Goal: Find specific page/section: Find specific page/section

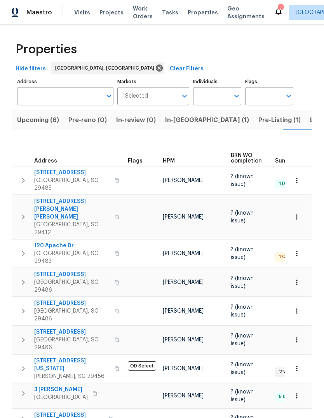
scroll to position [0, 11]
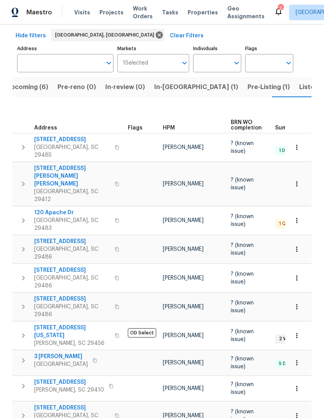
click at [248, 90] on span "Pre-Listing (1)" at bounding box center [269, 87] width 42 height 11
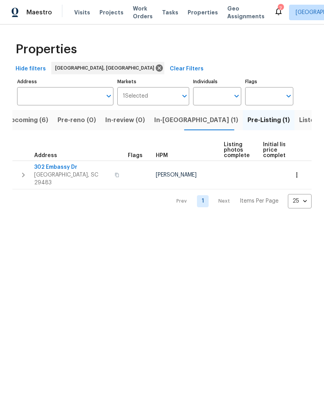
click at [63, 164] on span "302 Embassy Dr" at bounding box center [72, 167] width 76 height 8
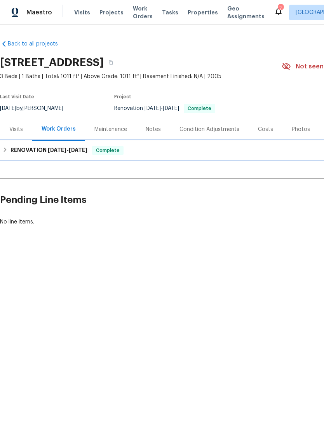
click at [81, 149] on span "9/29/25" at bounding box center [78, 149] width 19 height 5
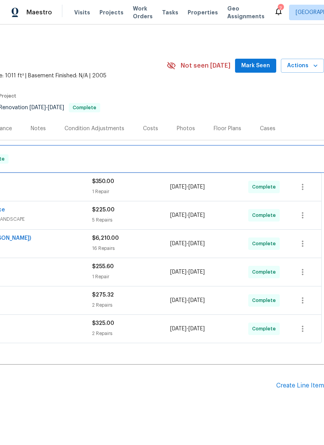
scroll to position [1, 115]
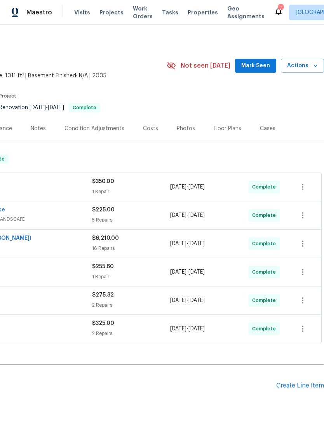
click at [249, 65] on span "Mark Seen" at bounding box center [256, 66] width 29 height 10
click at [254, 66] on span "Mark Seen" at bounding box center [256, 66] width 29 height 10
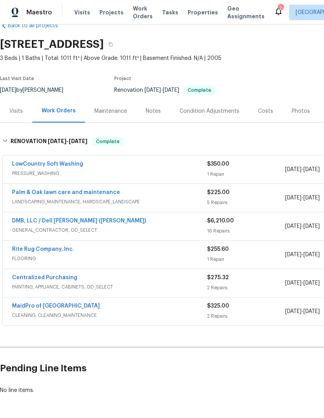
scroll to position [18, 0]
click at [70, 393] on div "No line items." at bounding box center [220, 391] width 440 height 8
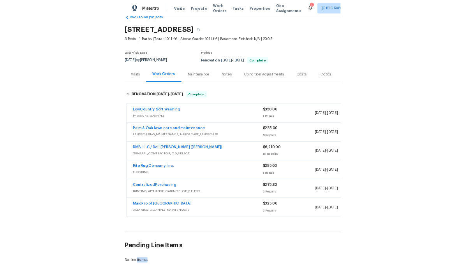
scroll to position [2, 0]
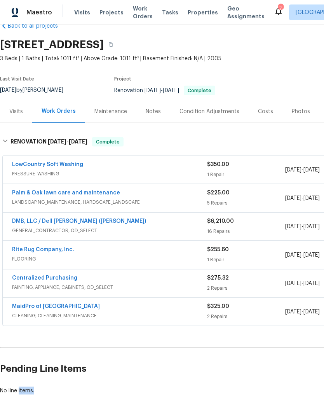
click at [68, 387] on div "No line items." at bounding box center [220, 391] width 440 height 8
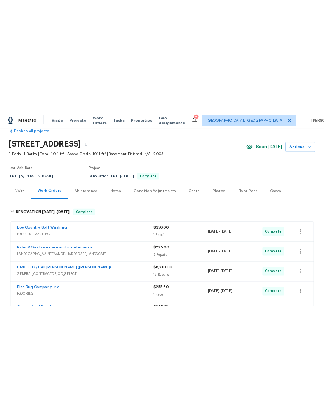
scroll to position [0, 0]
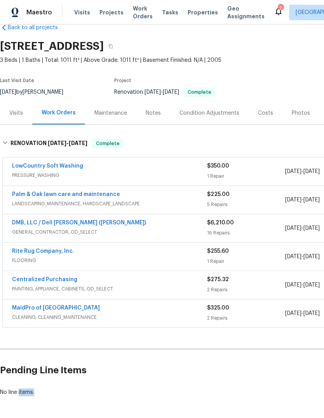
click at [194, 12] on span "Properties" at bounding box center [203, 13] width 30 height 8
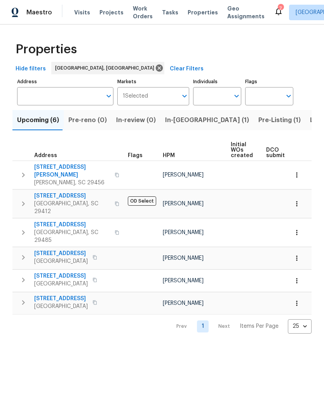
click at [259, 116] on span "Pre-Listing (1)" at bounding box center [280, 120] width 42 height 11
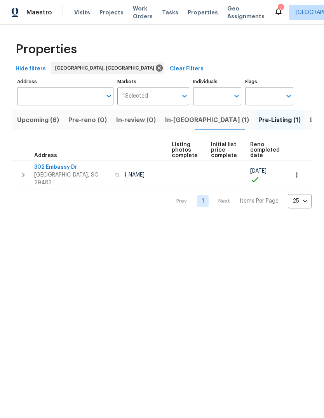
scroll to position [0, 52]
click at [179, 174] on td at bounding box center [188, 175] width 39 height 28
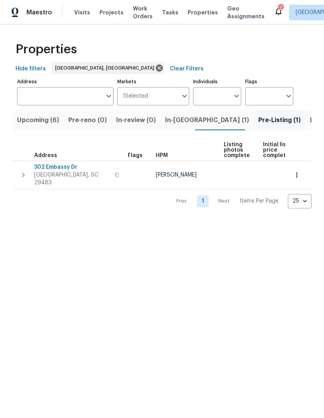
scroll to position [0, 0]
click at [61, 172] on span "[GEOGRAPHIC_DATA], SC 29483" at bounding box center [72, 179] width 76 height 16
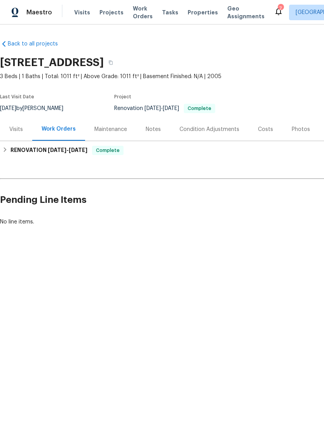
click at [293, 133] on div "Photos" at bounding box center [301, 130] width 18 height 8
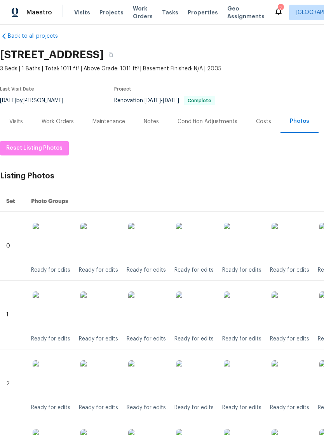
scroll to position [8, 0]
click at [26, 122] on div "Visits" at bounding box center [16, 121] width 32 height 23
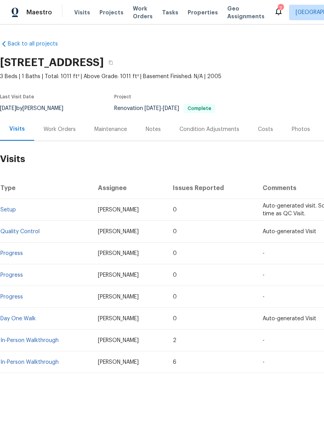
click at [197, 11] on span "Properties" at bounding box center [203, 13] width 30 height 8
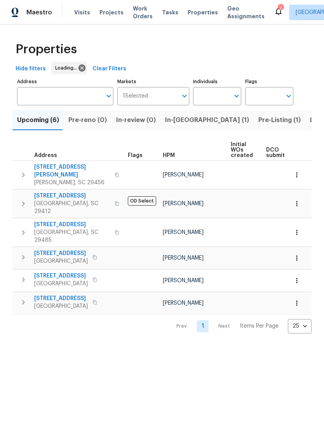
click at [259, 120] on span "Pre-Listing (1)" at bounding box center [280, 120] width 42 height 11
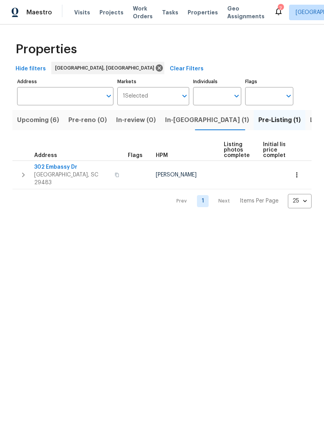
click at [242, 170] on td at bounding box center [240, 175] width 39 height 28
click at [237, 158] on span "Listing photos complete" at bounding box center [237, 150] width 26 height 16
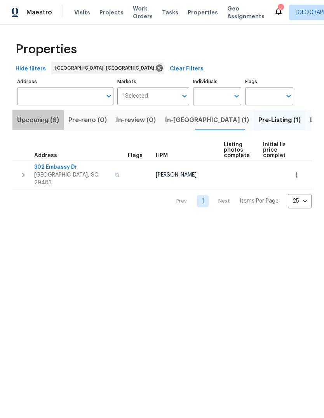
click at [51, 124] on span "Upcoming (6)" at bounding box center [38, 120] width 42 height 11
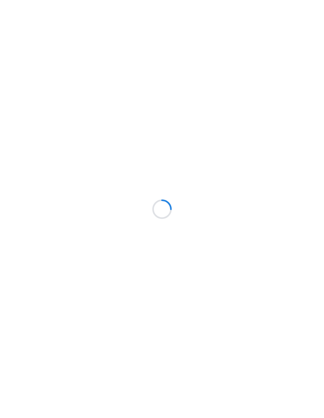
click at [311, 0] on html at bounding box center [162, 0] width 324 height 0
